Goal: Information Seeking & Learning: Learn about a topic

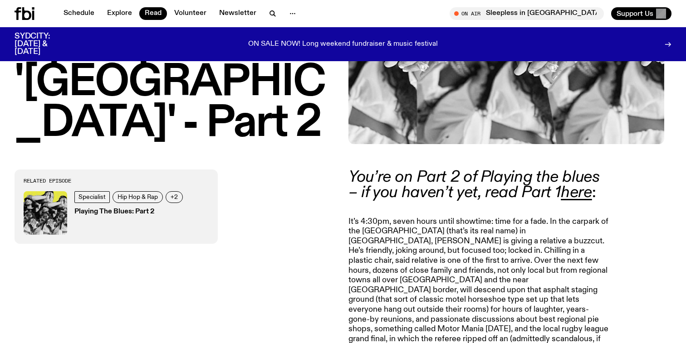
scroll to position [250, 0]
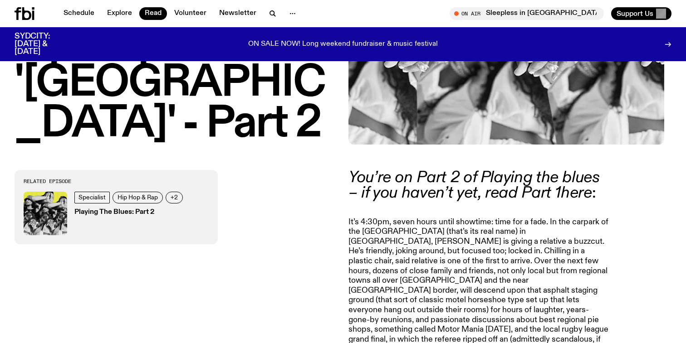
click at [589, 195] on em "here" at bounding box center [575, 193] width 31 height 16
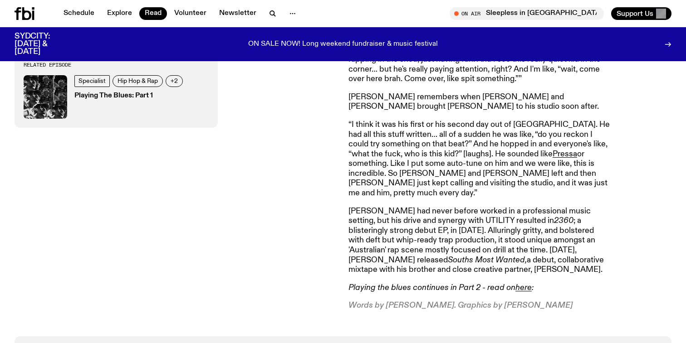
scroll to position [3055, 0]
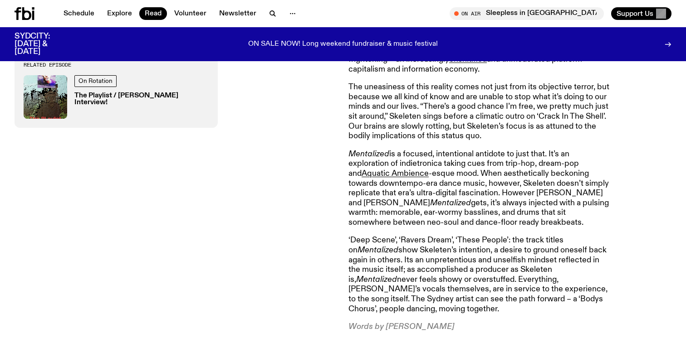
scroll to position [541, 0]
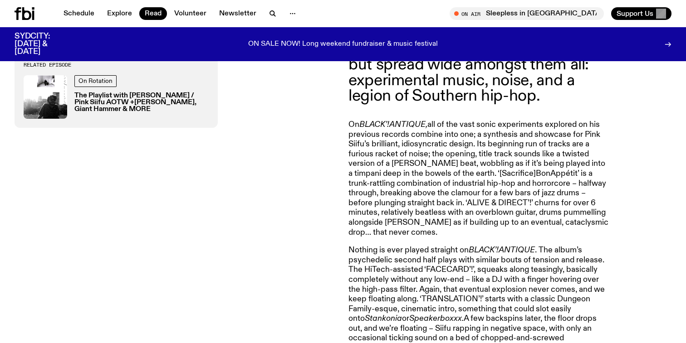
scroll to position [379, 0]
